Goal: Task Accomplishment & Management: Use online tool/utility

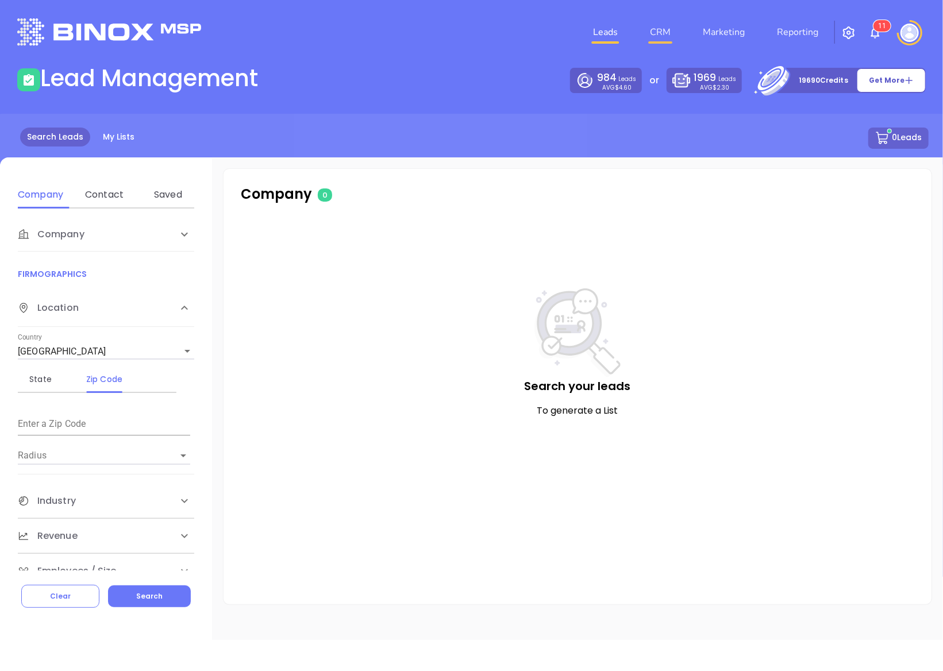
click at [471, 33] on link "CRM" at bounding box center [660, 32] width 30 height 23
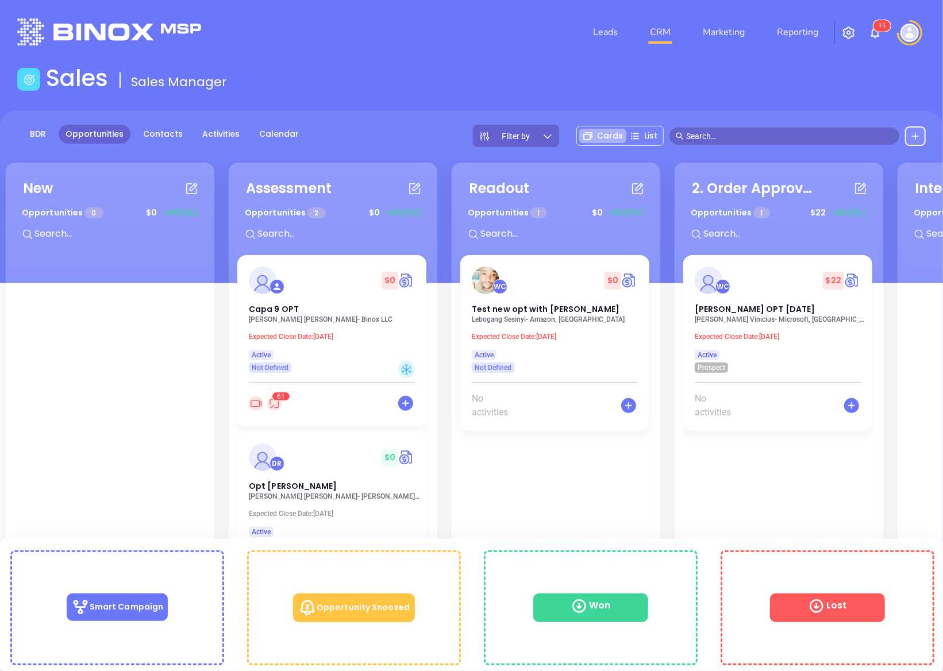
click at [305, 497] on p "[PERSON_NAME] [DEMOGRAPHIC_DATA] Agencies" at bounding box center [335, 496] width 172 height 8
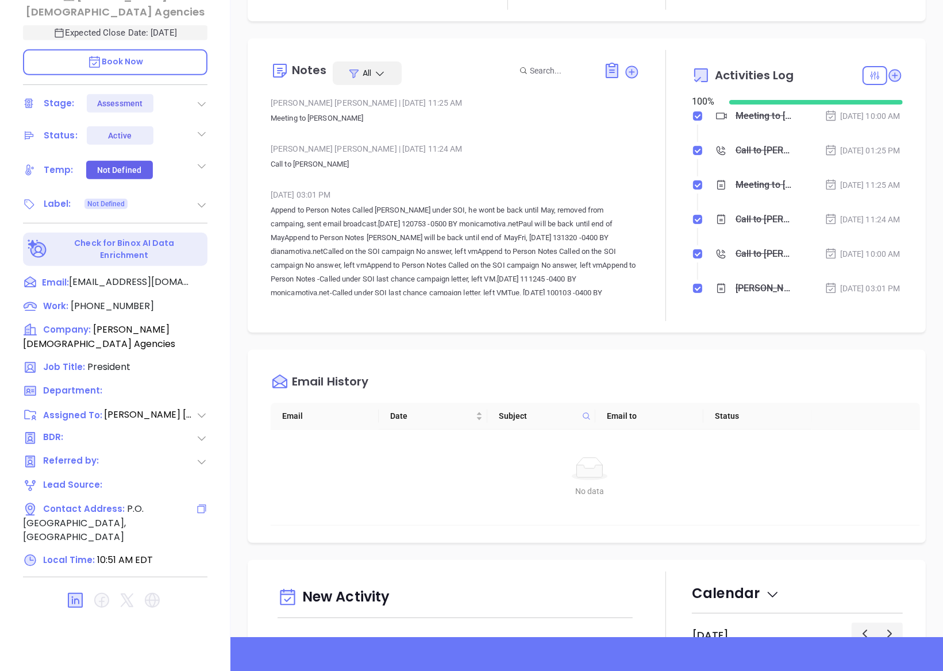
scroll to position [325, 0]
type input "[PERSON_NAME]"
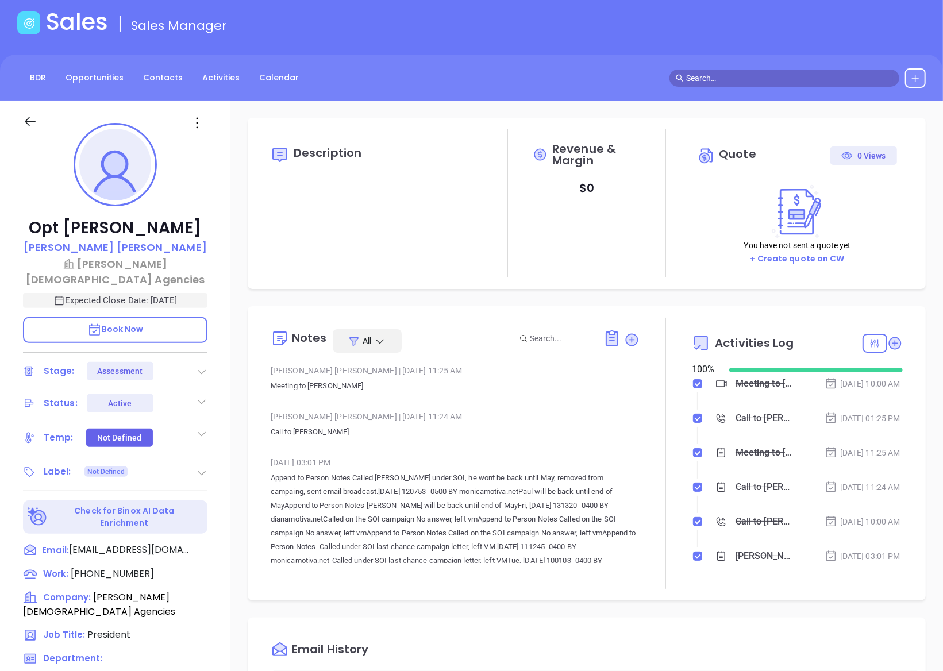
scroll to position [0, 0]
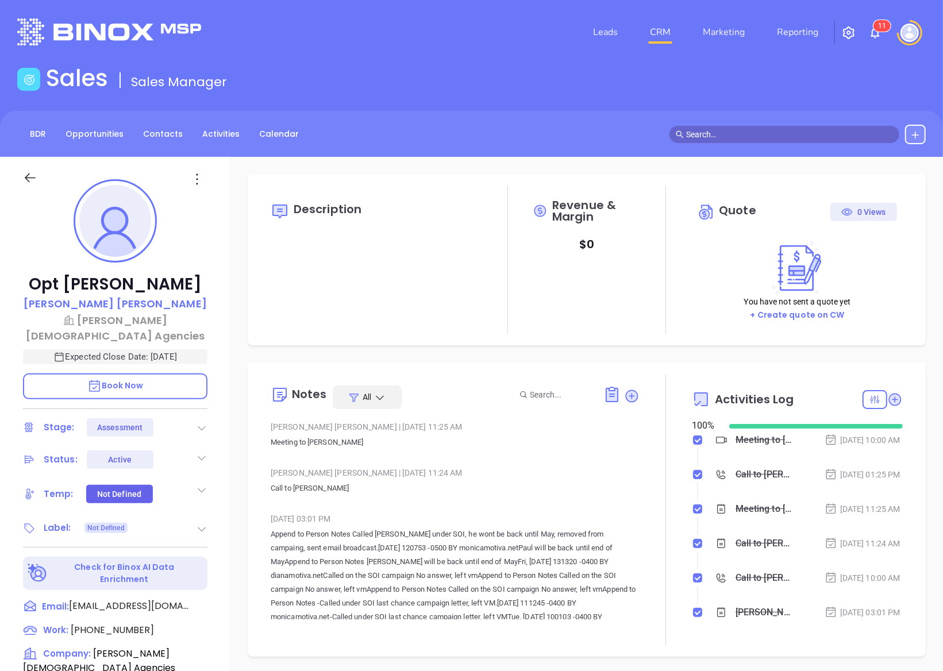
click at [471, 37] on div at bounding box center [910, 32] width 32 height 25
click at [471, 37] on button "button" at bounding box center [849, 32] width 28 height 21
click at [471, 34] on img "button" at bounding box center [849, 33] width 14 height 14
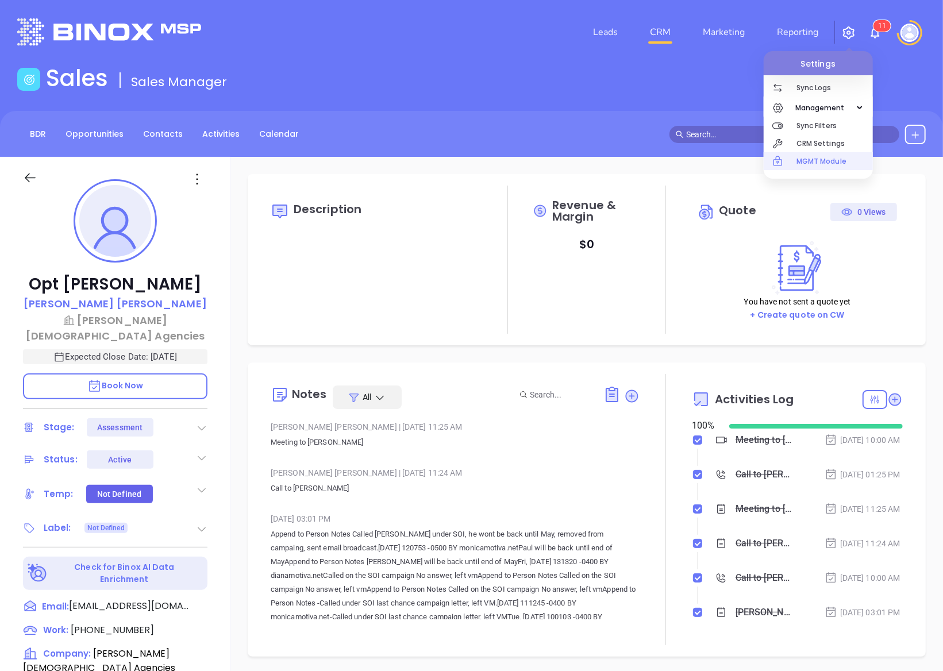
click at [471, 165] on p "MGMT Module" at bounding box center [834, 161] width 76 height 18
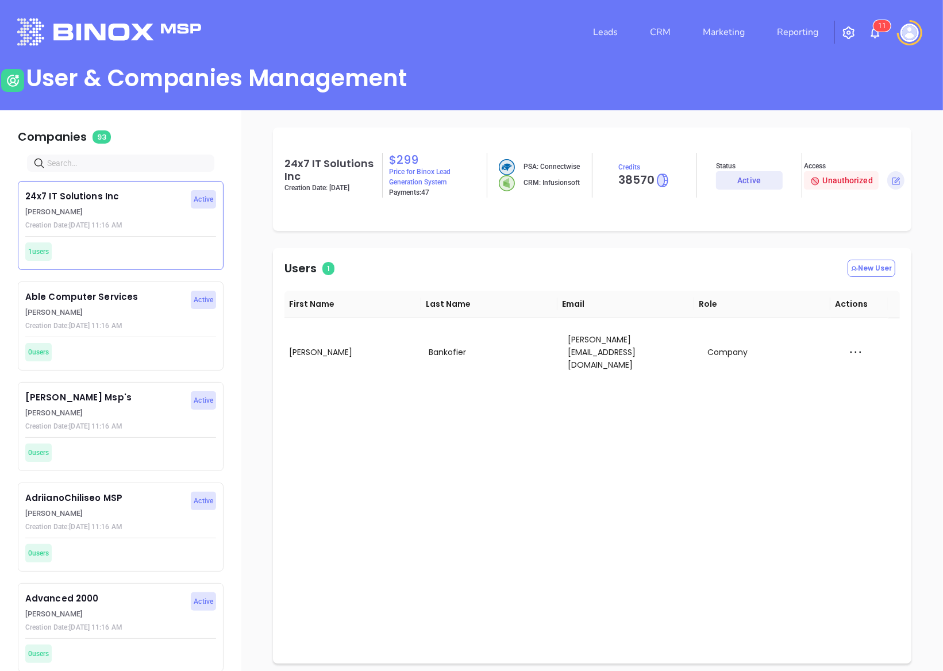
click at [164, 165] on input "text" at bounding box center [123, 163] width 152 height 13
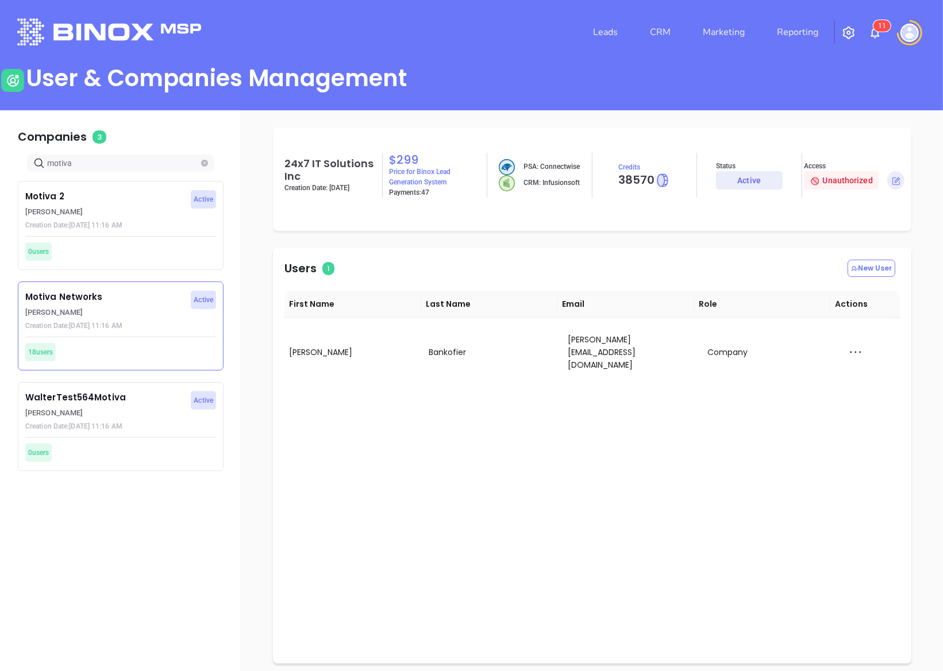
type input "motiva"
click at [134, 328] on p "Creation Date: [DATE] 11:16 AM" at bounding box center [104, 326] width 159 height 10
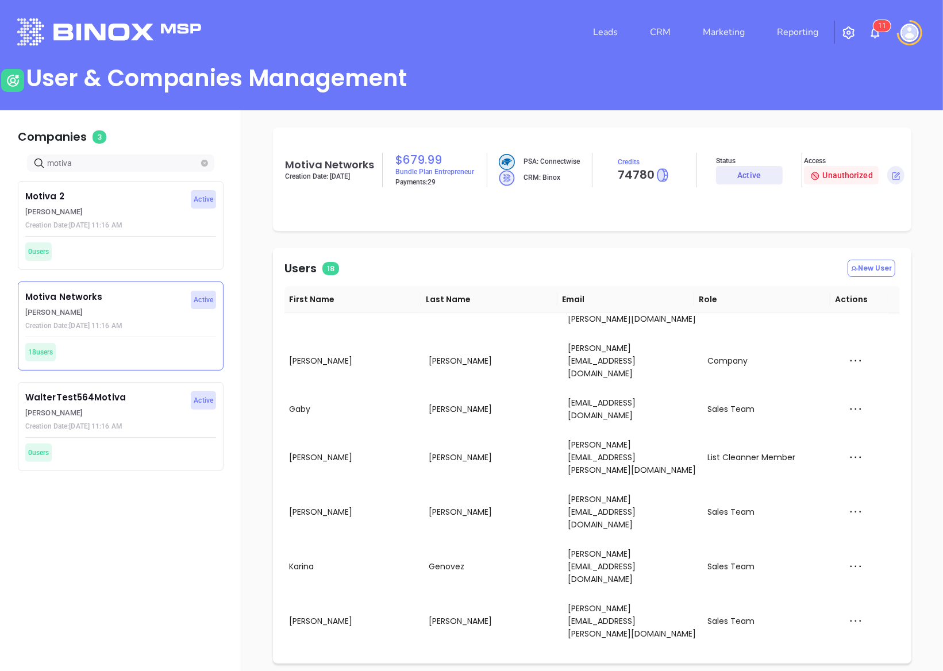
scroll to position [8, 0]
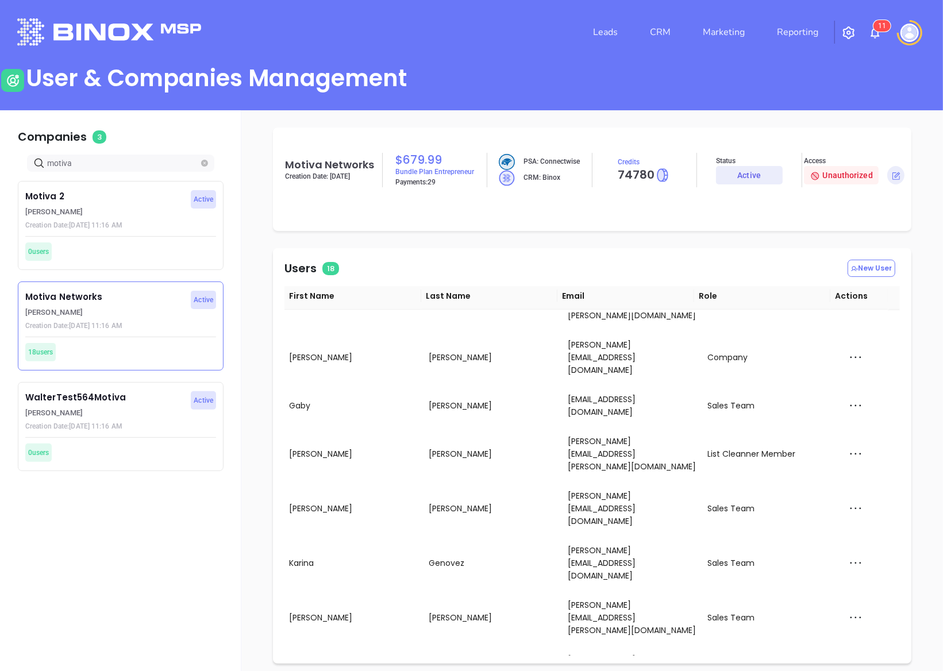
click at [471, 540] on div "Impersonate" at bounding box center [878, 542] width 76 height 13
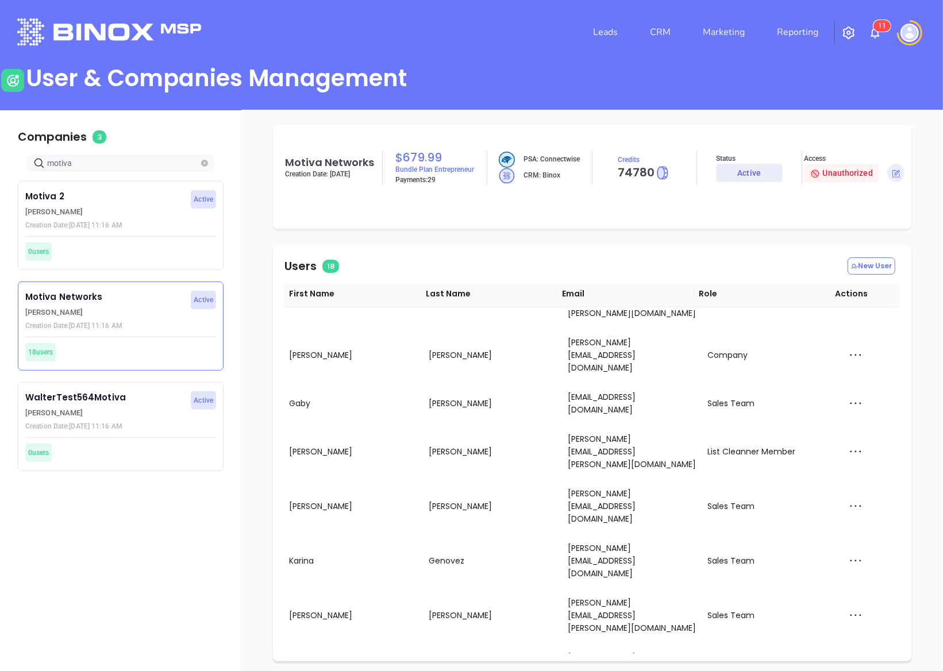
scroll to position [3, 0]
click at [471, 536] on div "Impersonate" at bounding box center [878, 539] width 76 height 13
click at [471, 29] on img at bounding box center [909, 33] width 18 height 18
click at [471, 105] on p "Logout" at bounding box center [889, 108] width 78 height 12
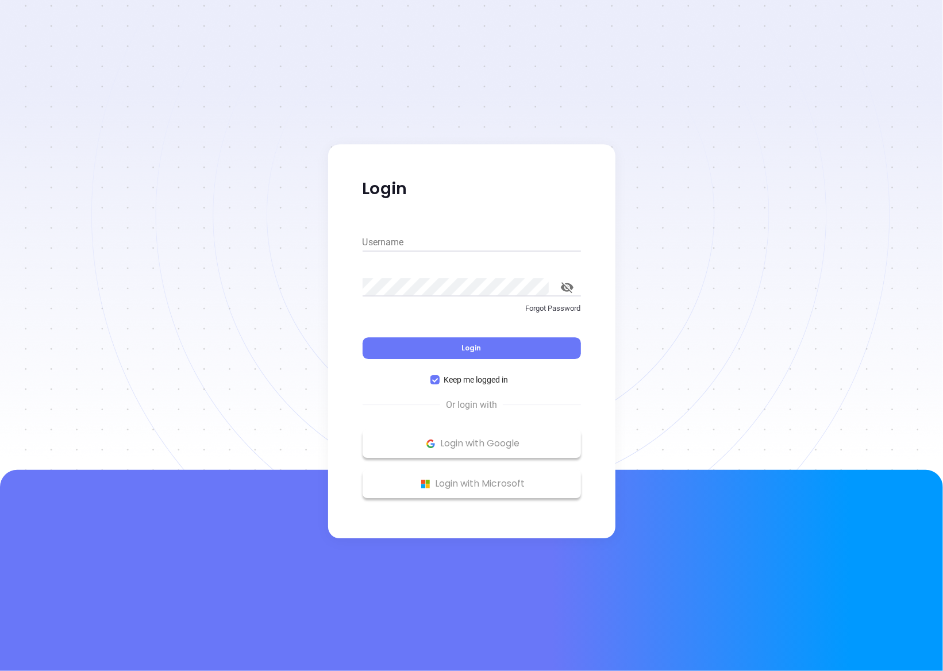
type input "[PERSON_NAME][EMAIL_ADDRESS][DOMAIN_NAME]"
